Goal: Information Seeking & Learning: Learn about a topic

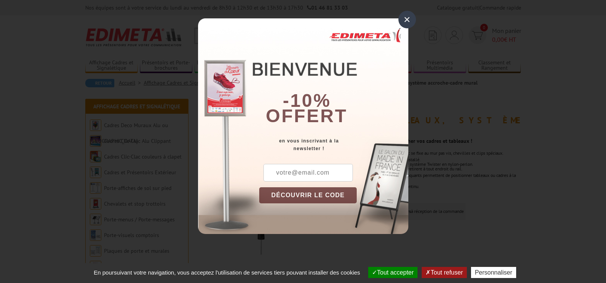
click at [405, 20] on div "×" at bounding box center [407, 20] width 18 height 18
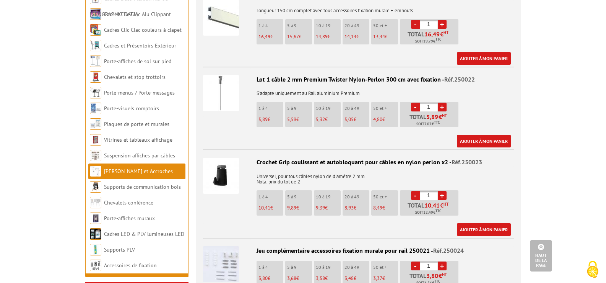
scroll to position [421, 0]
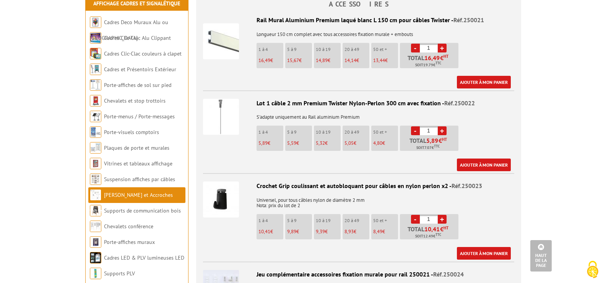
click at [231, 116] on img at bounding box center [221, 117] width 36 height 36
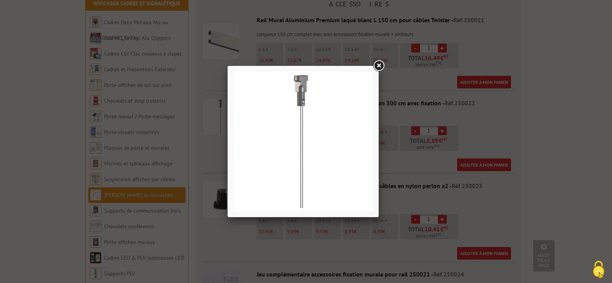
click at [339, 155] on img at bounding box center [303, 141] width 140 height 140
click at [380, 66] on link at bounding box center [379, 66] width 14 height 14
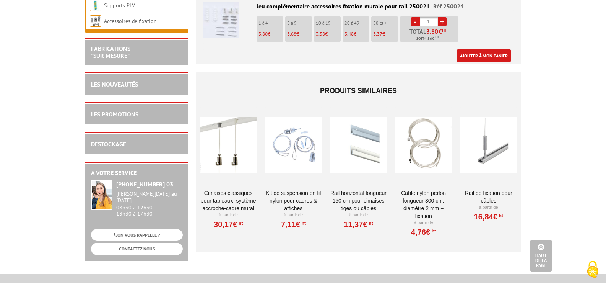
scroll to position [726, 0]
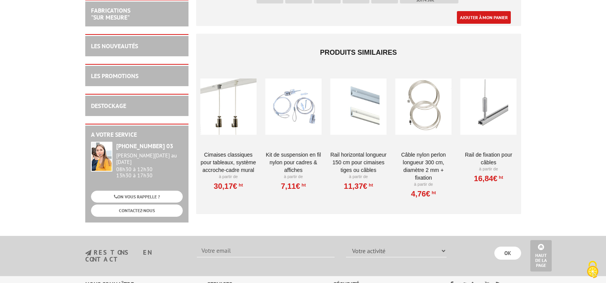
click at [308, 122] on div at bounding box center [293, 106] width 56 height 76
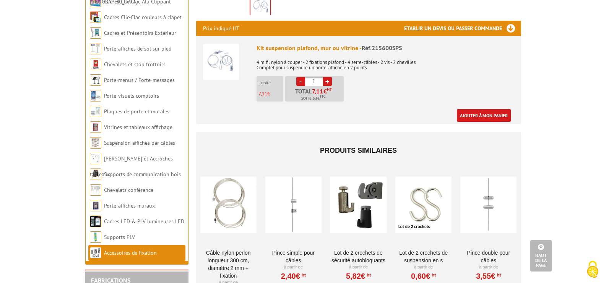
scroll to position [268, 0]
